Goal: Transaction & Acquisition: Purchase product/service

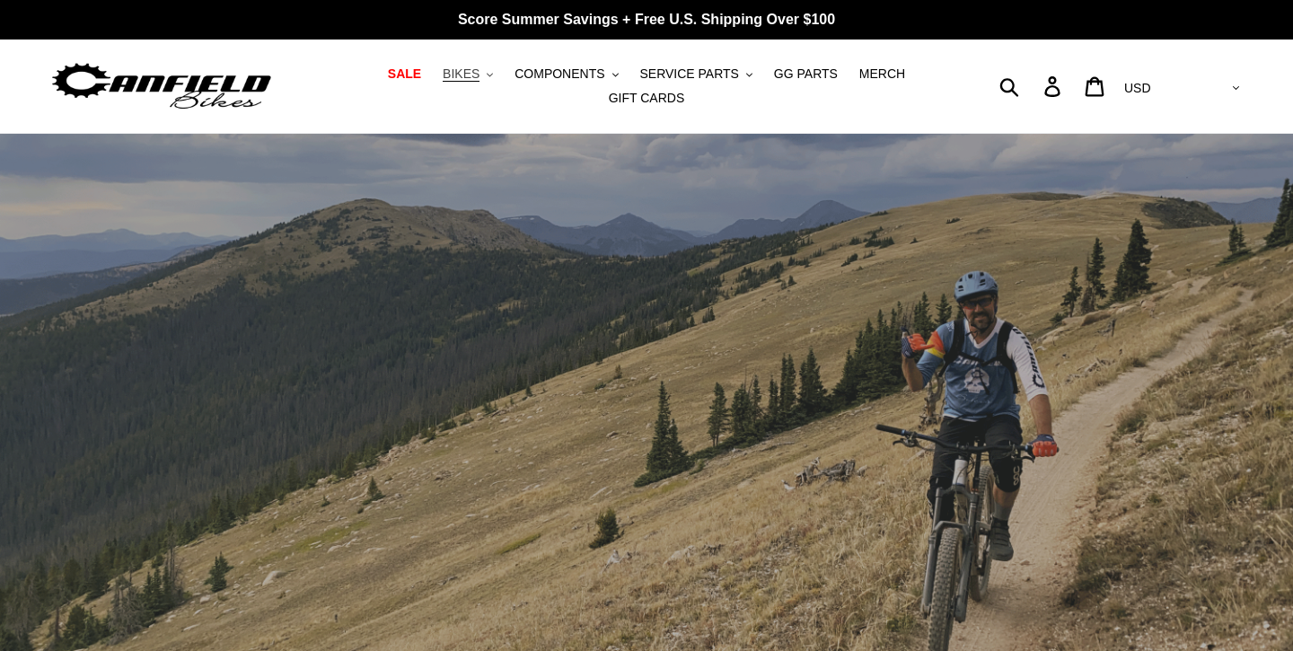
drag, startPoint x: 0, startPoint y: 0, endPoint x: 471, endPoint y: 79, distance: 478.0
click at [471, 79] on span "BIKES" at bounding box center [461, 73] width 37 height 15
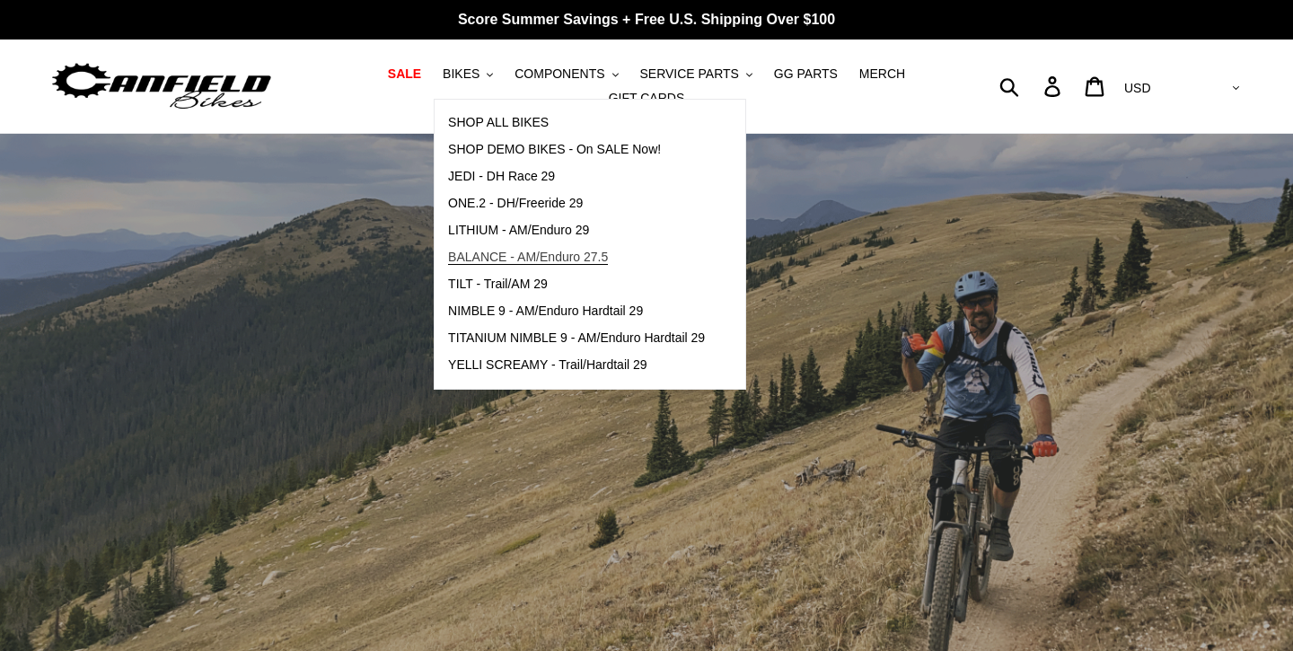
click at [501, 251] on span "BALANCE - AM/Enduro 27.5" at bounding box center [528, 257] width 160 height 15
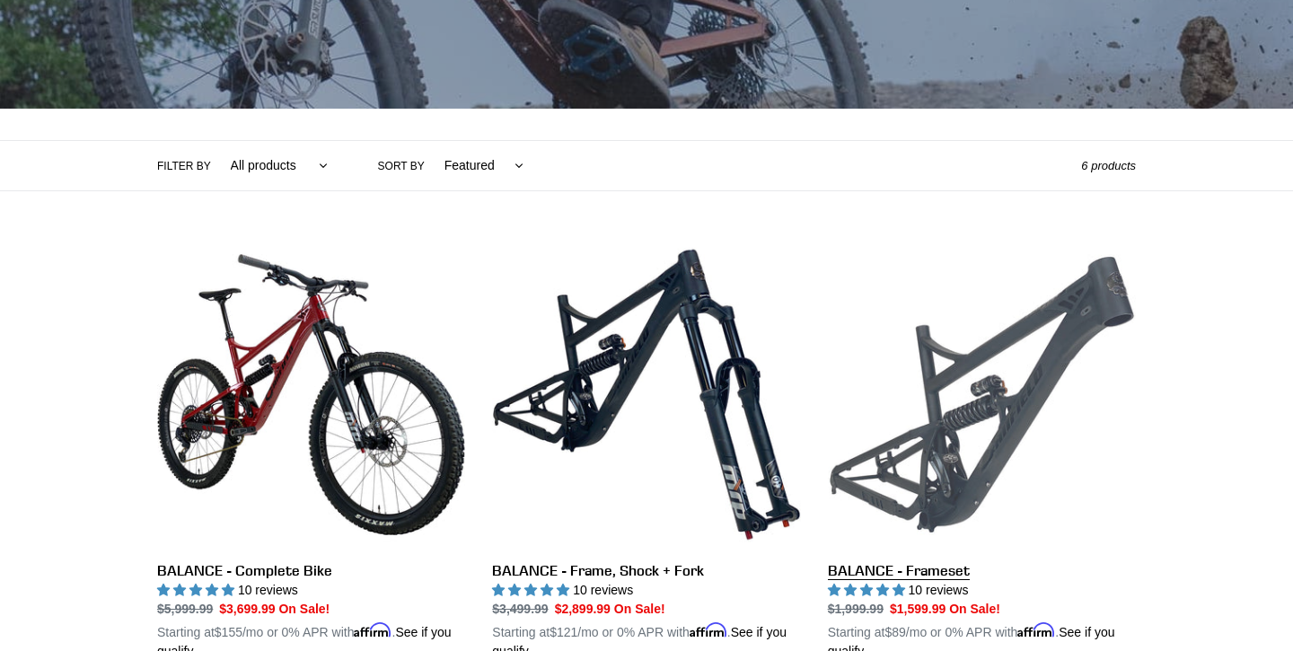
scroll to position [318, 0]
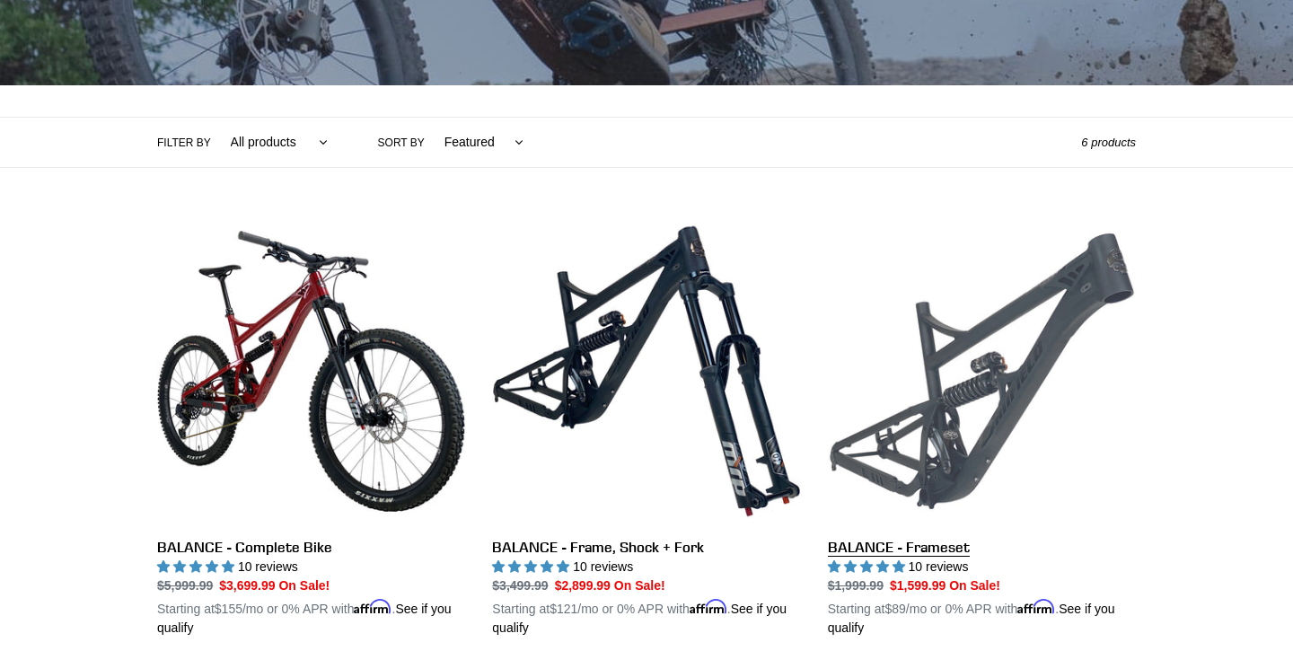
click at [1031, 322] on link "BALANCE - Frameset" at bounding box center [982, 427] width 308 height 420
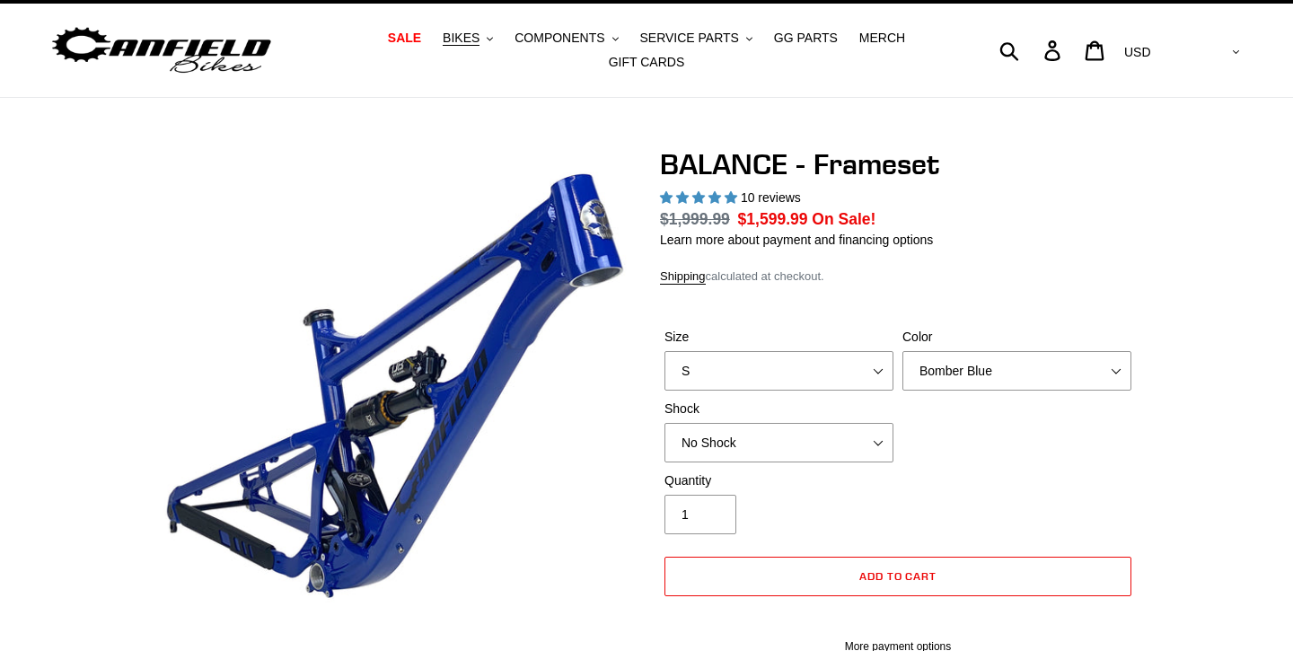
select select "highest-rating"
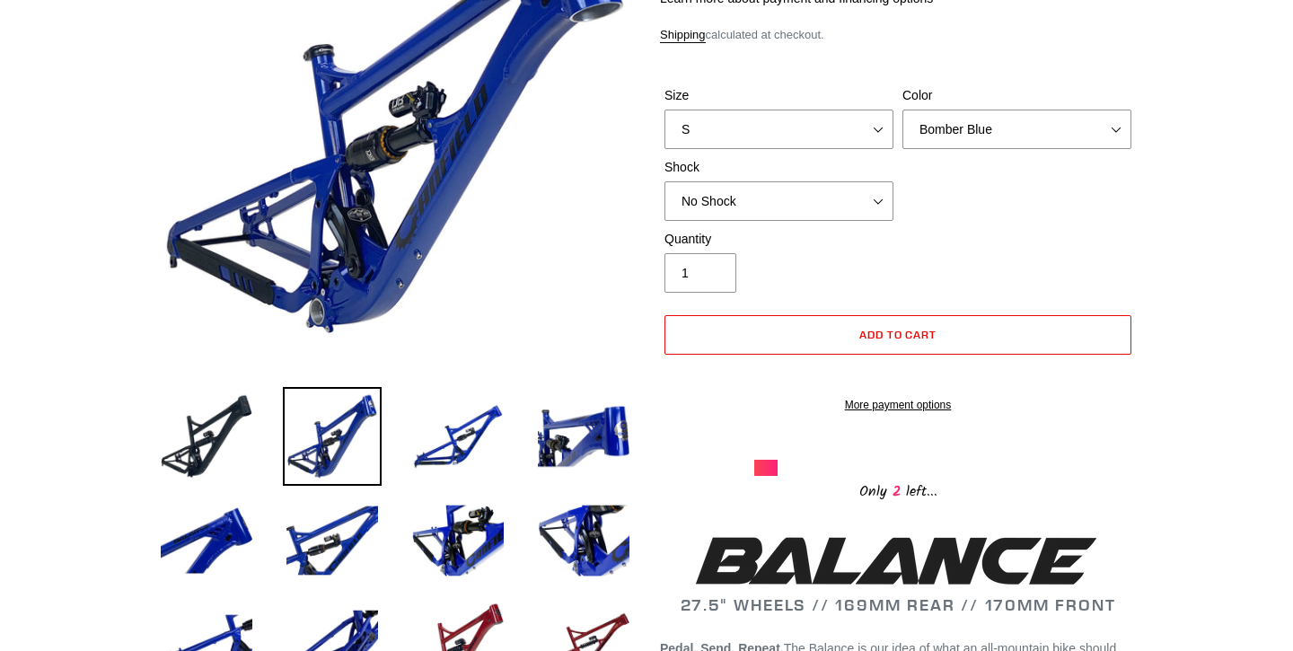
scroll to position [228, 0]
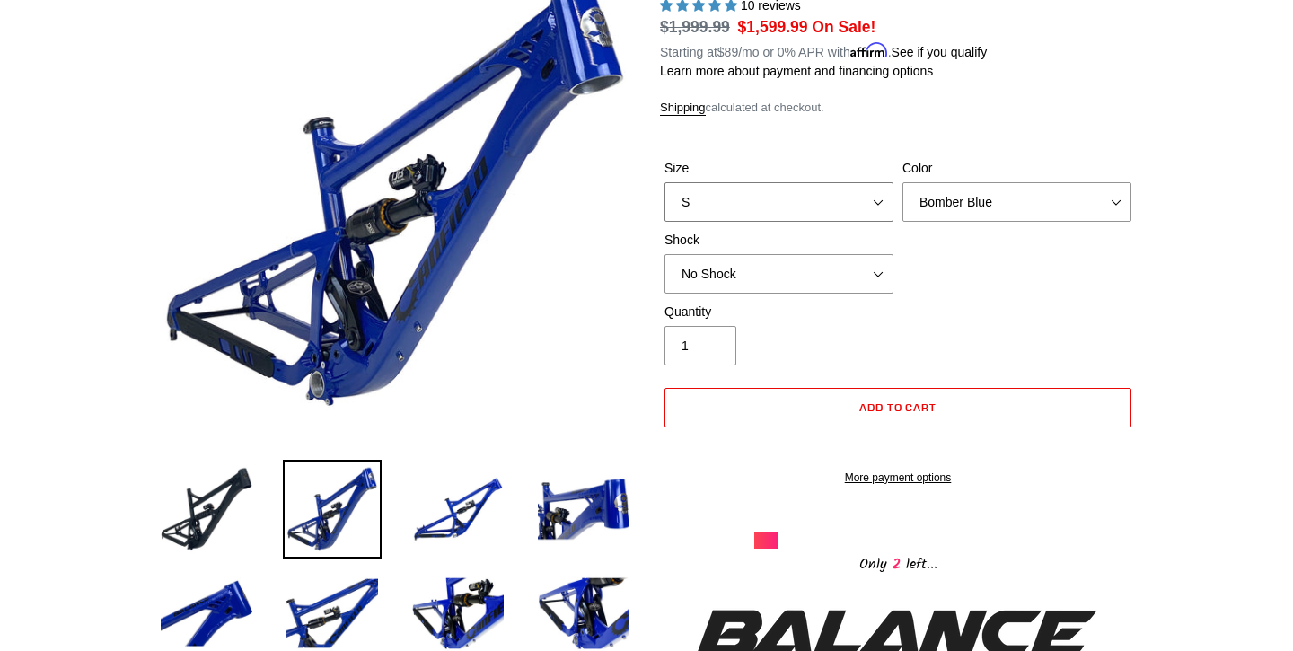
select select "L"
select select "Stealth Black"
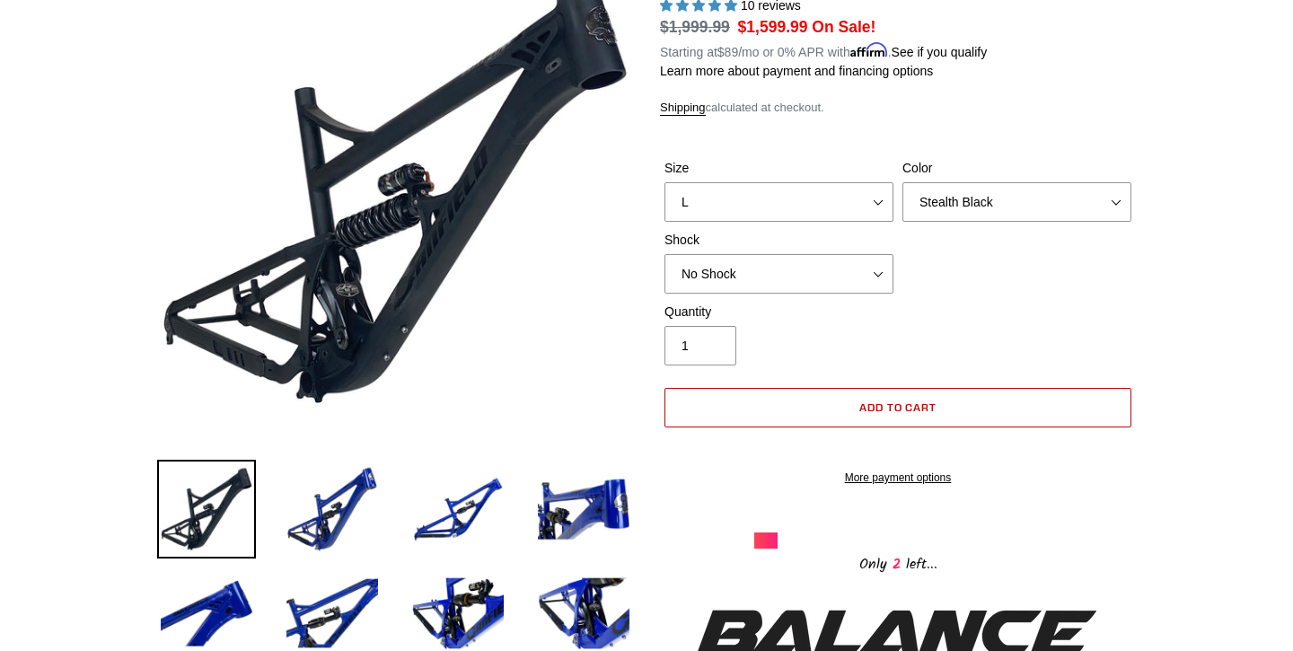
click at [872, 412] on button "Add to cart" at bounding box center [898, 408] width 467 height 40
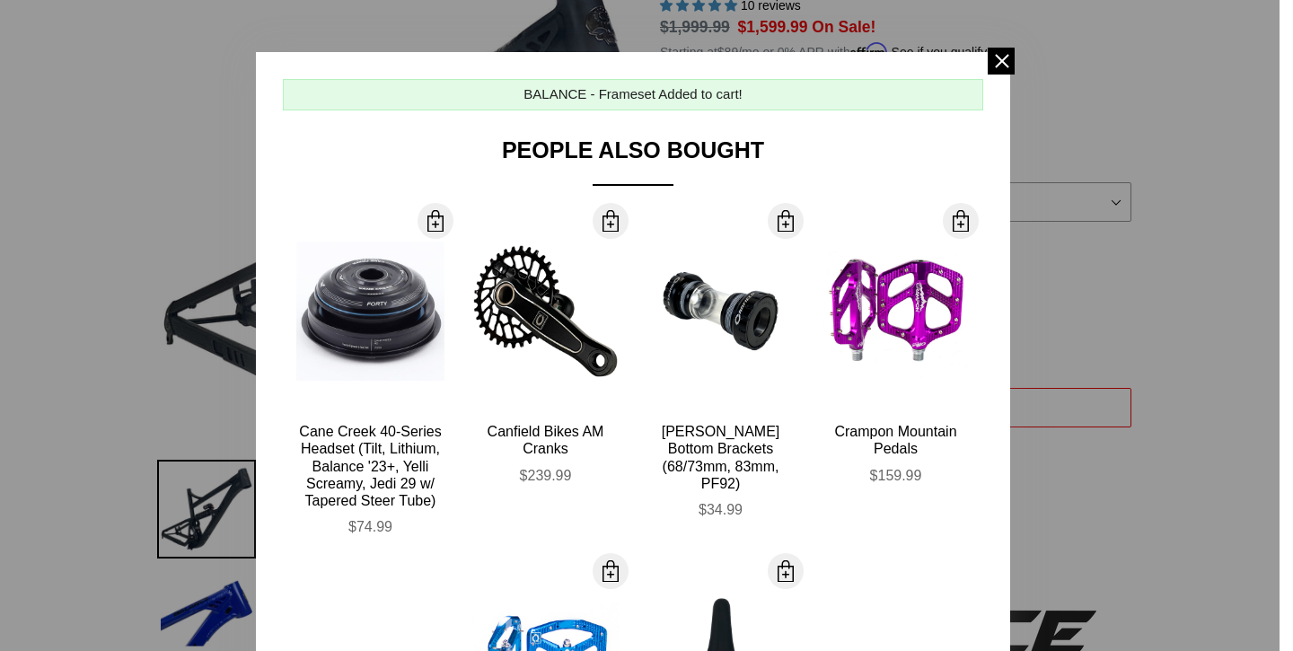
click at [834, 96] on div "BALANCE - Frameset Added to cart!" at bounding box center [633, 94] width 700 height 31
click at [994, 65] on span at bounding box center [1001, 61] width 27 height 27
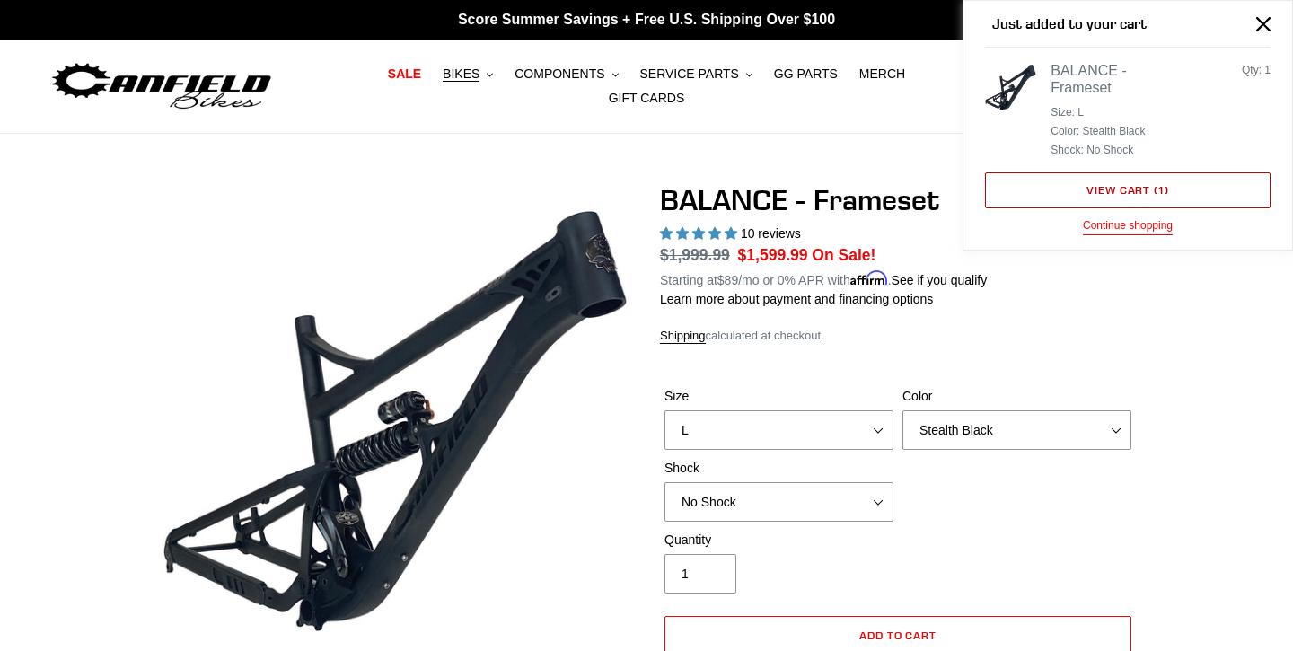
click at [1128, 181] on link "View cart ( 1 )" at bounding box center [1128, 190] width 286 height 36
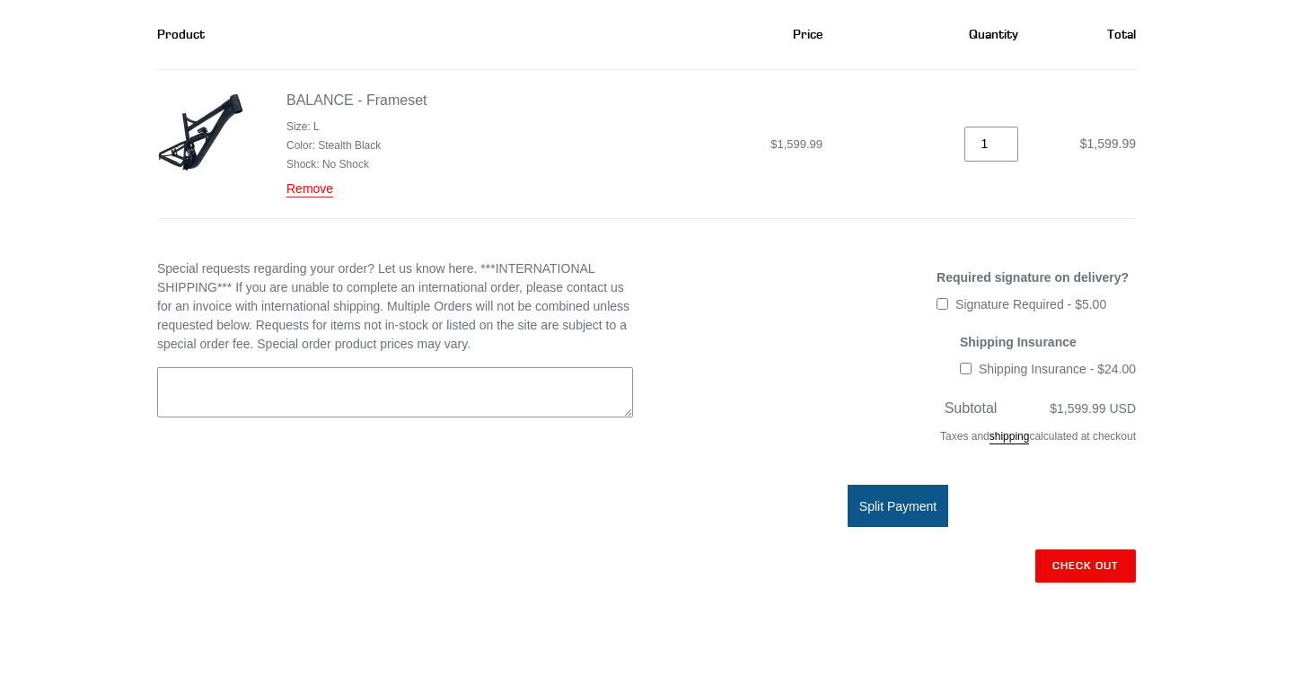
scroll to position [293, 0]
